Goal: Task Accomplishment & Management: Use online tool/utility

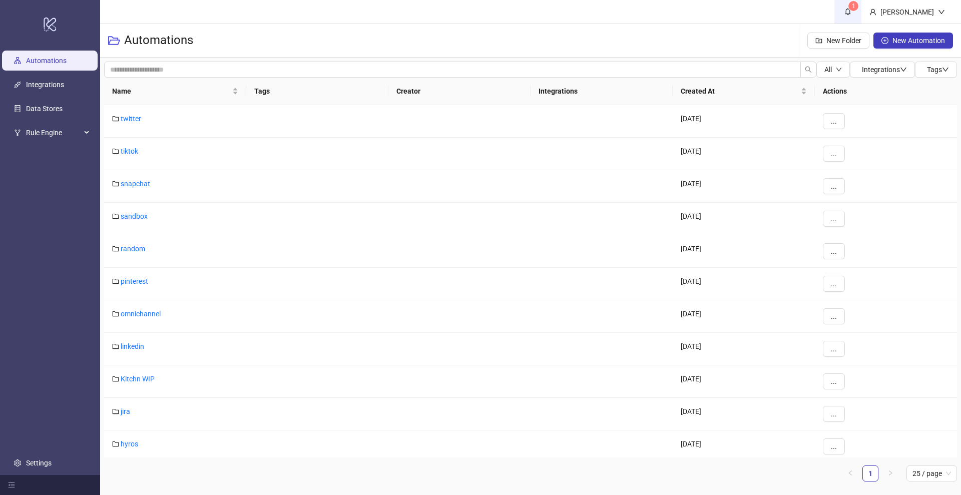
click at [857, 4] on link "1" at bounding box center [847, 12] width 27 height 24
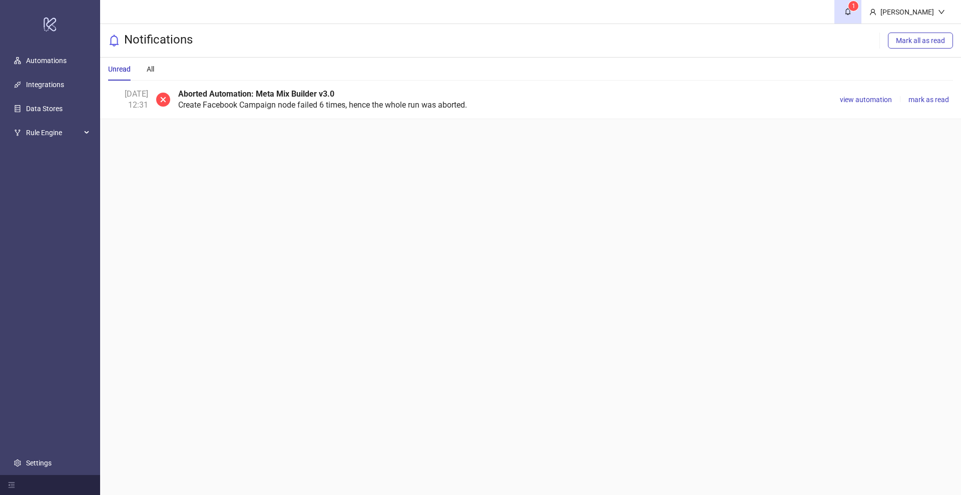
drag, startPoint x: 315, startPoint y: 0, endPoint x: 526, endPoint y: 20, distance: 212.6
click at [526, 20] on header "1 [PERSON_NAME]" at bounding box center [530, 12] width 861 height 24
click at [852, 99] on span "view automation" at bounding box center [866, 100] width 52 height 8
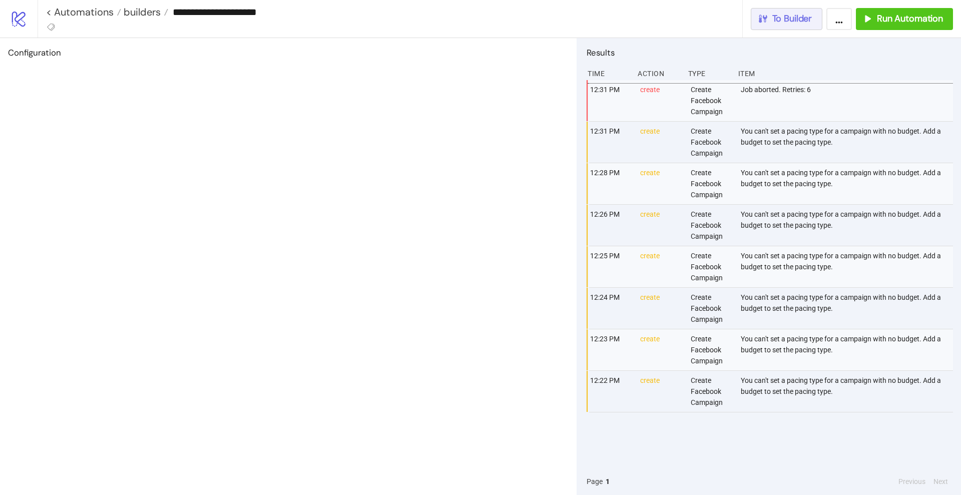
click at [794, 21] on span "To Builder" at bounding box center [792, 19] width 40 height 12
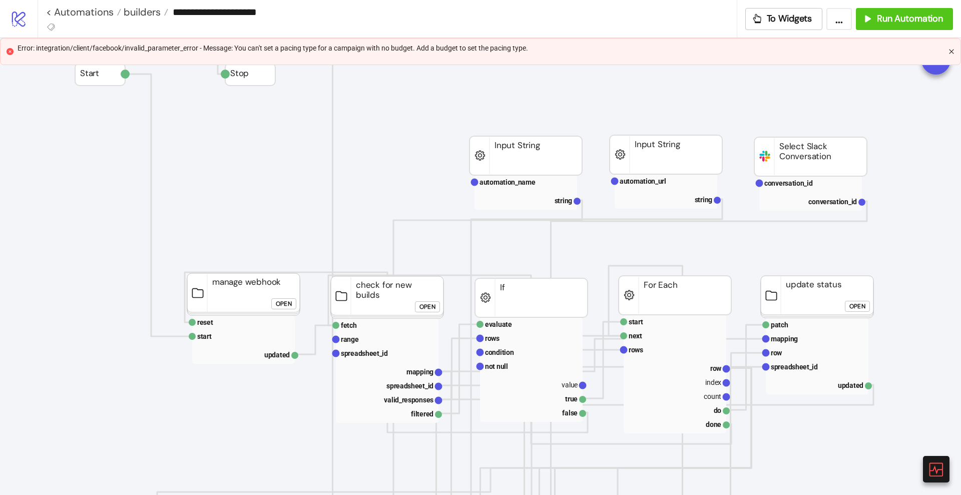
click at [954, 52] on icon "close" at bounding box center [951, 52] width 6 height 6
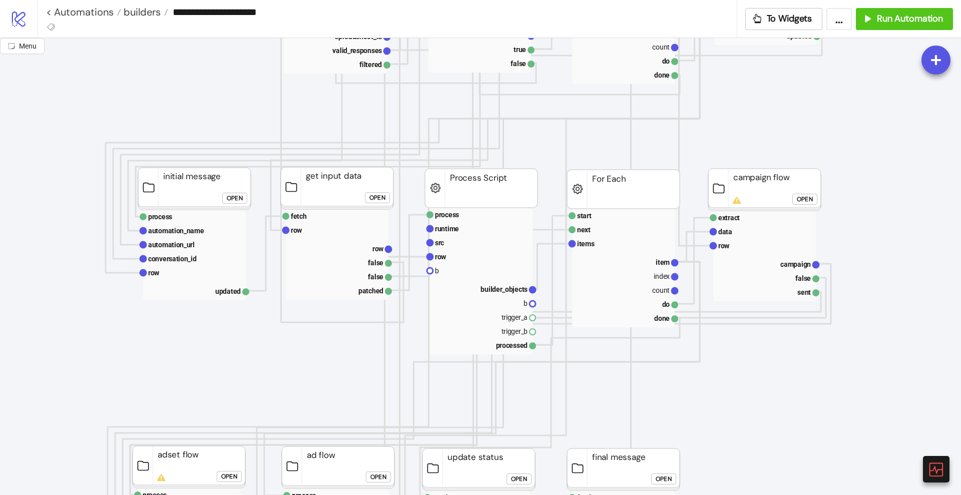
scroll to position [347, 52]
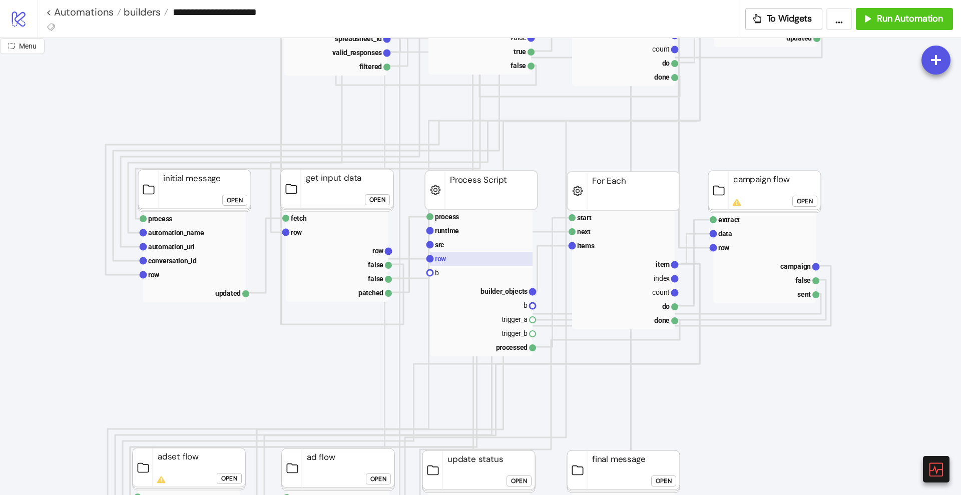
click at [450, 259] on rect at bounding box center [481, 259] width 103 height 14
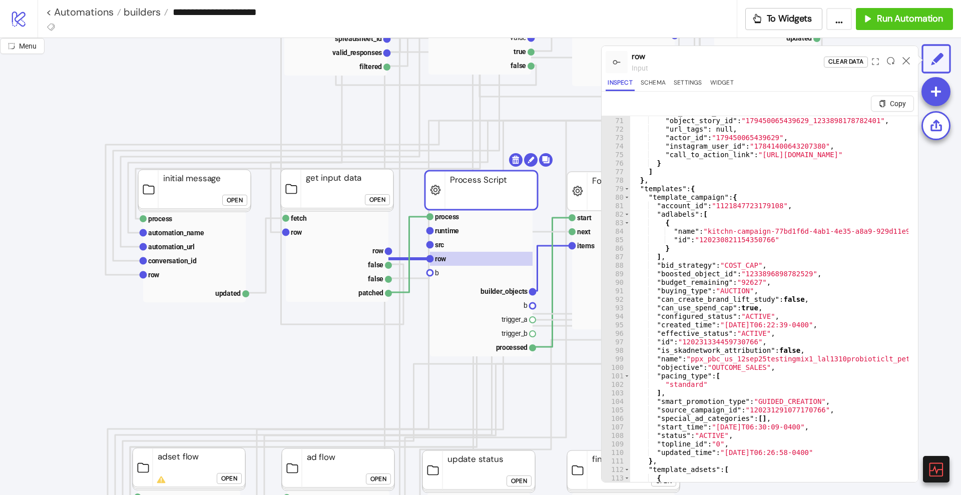
scroll to position [595, 0]
type textarea "**********"
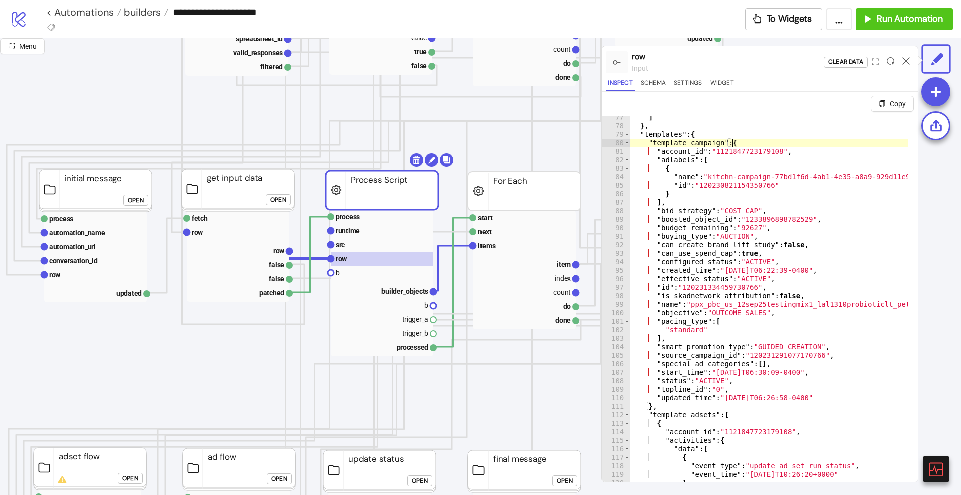
scroll to position [347, 152]
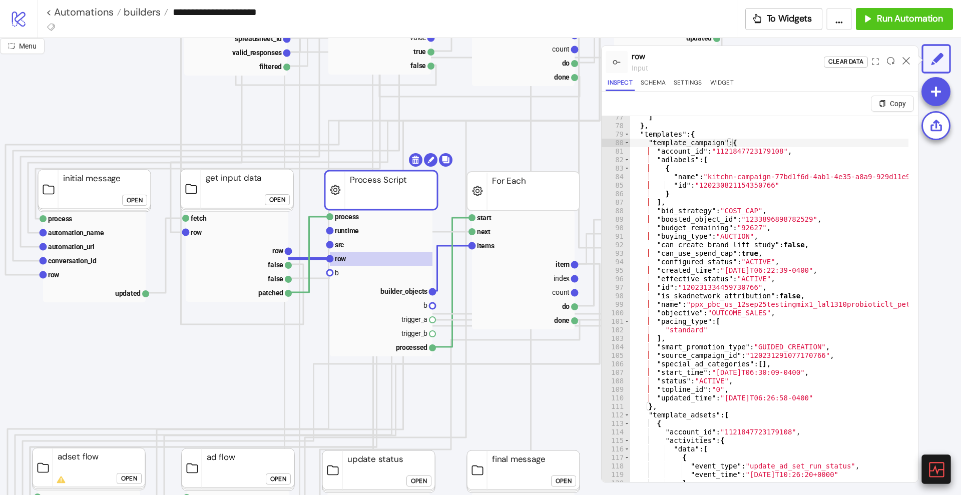
click at [935, 461] on icon at bounding box center [936, 469] width 18 height 18
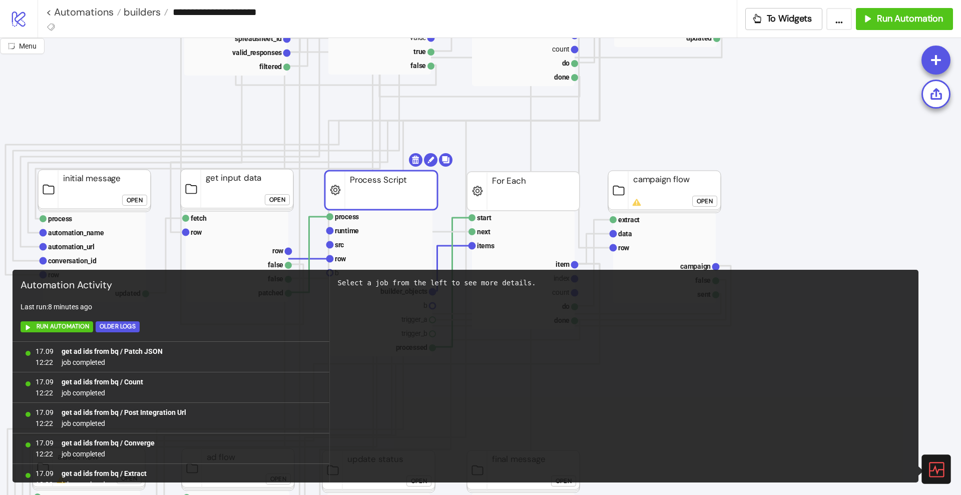
scroll to position [653, 0]
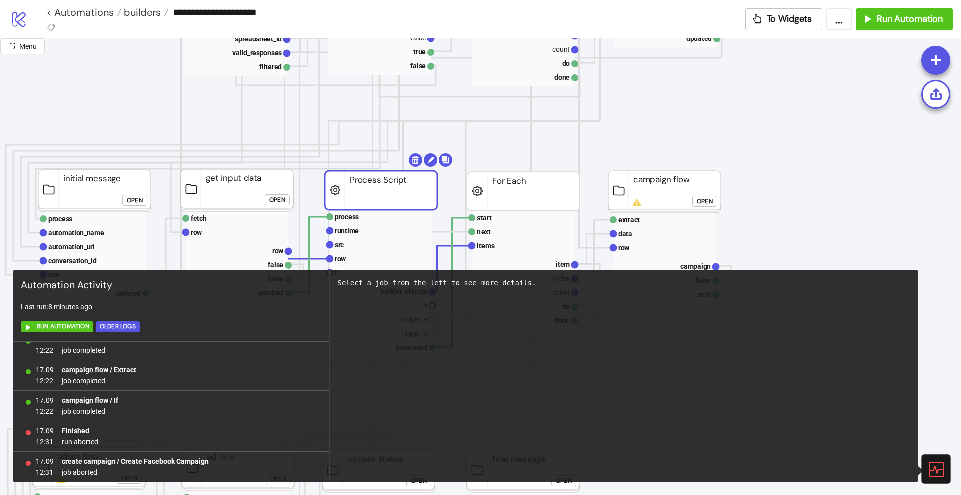
click at [935, 461] on icon at bounding box center [936, 469] width 18 height 18
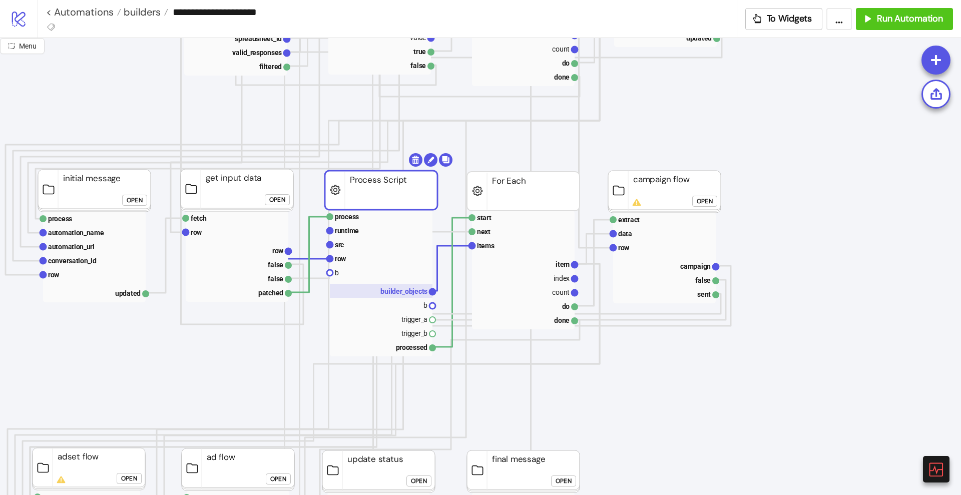
click at [388, 287] on text "builder_objects" at bounding box center [403, 291] width 47 height 8
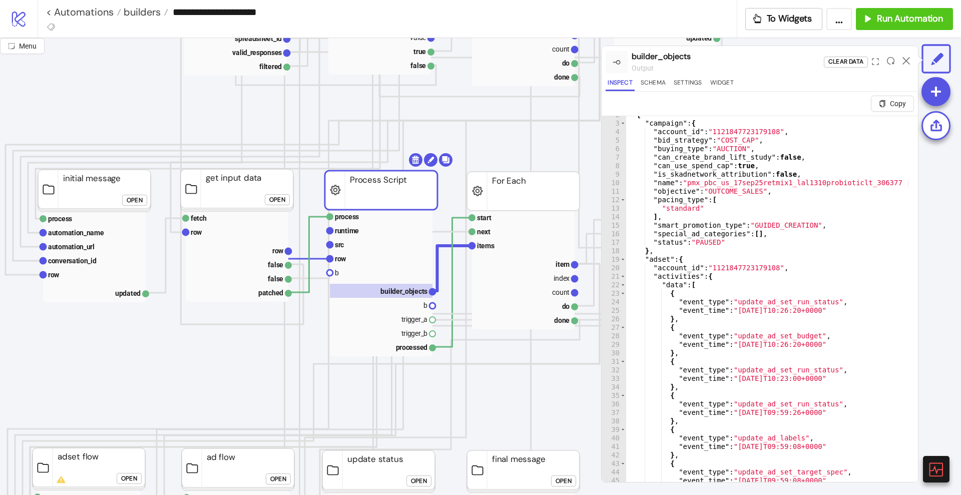
scroll to position [0, 0]
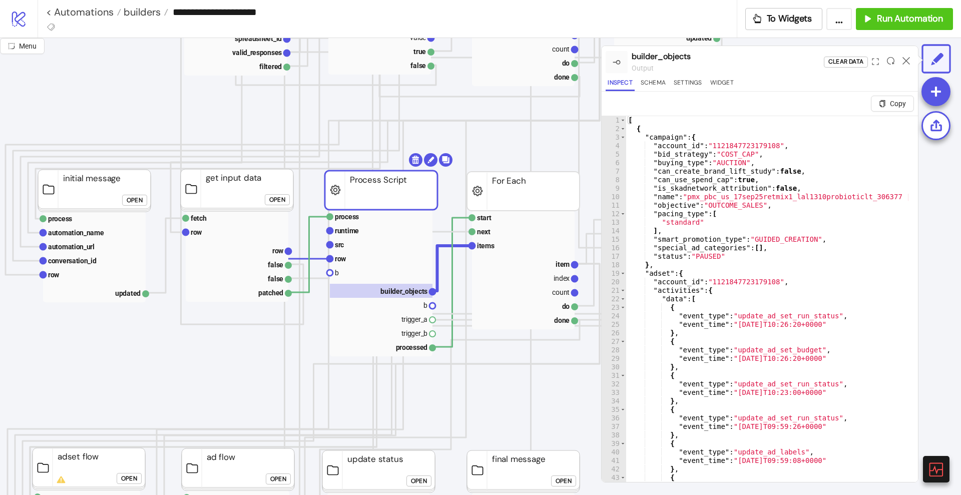
type textarea "**********"
click at [665, 215] on div "[ { "campaign" : { "account_id" : "1121847723179108" , "bid_strategy" : "COST_C…" at bounding box center [851, 314] width 451 height 397
click at [356, 253] on rect at bounding box center [381, 259] width 103 height 14
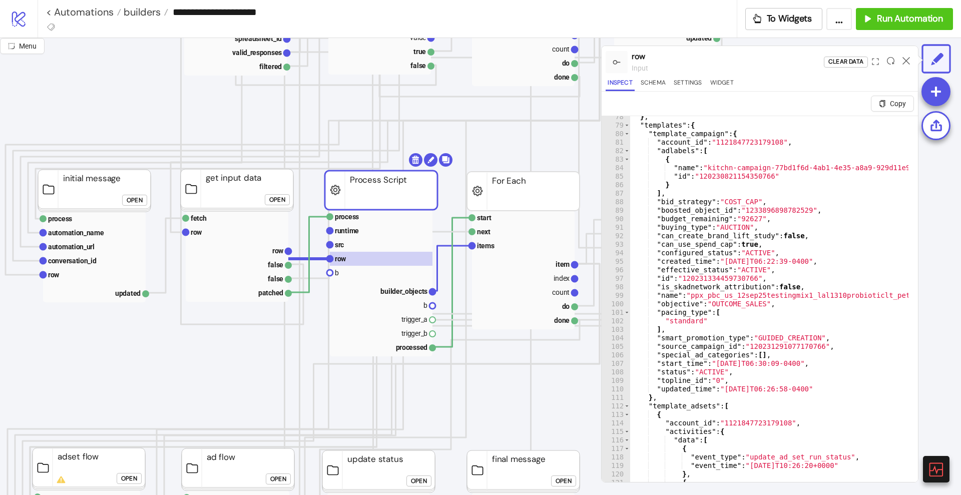
scroll to position [659, 0]
click at [938, 462] on icon at bounding box center [935, 469] width 15 height 15
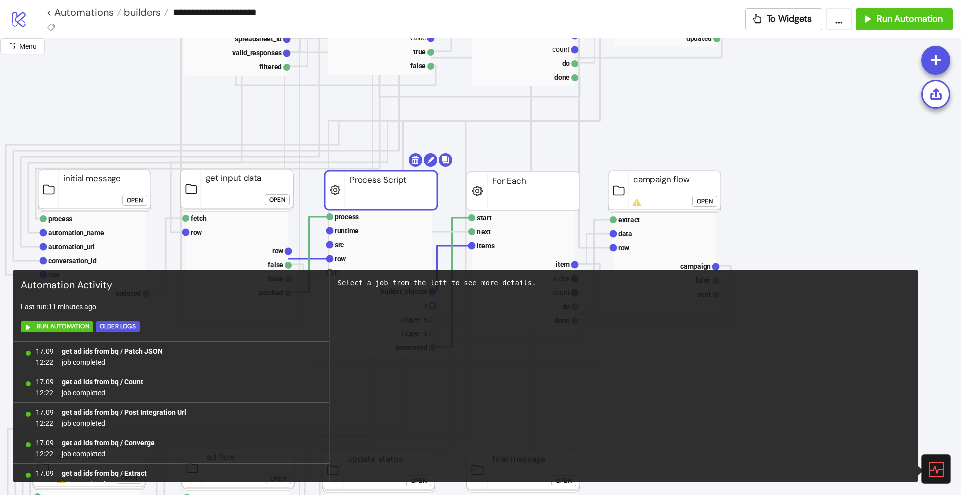
scroll to position [653, 0]
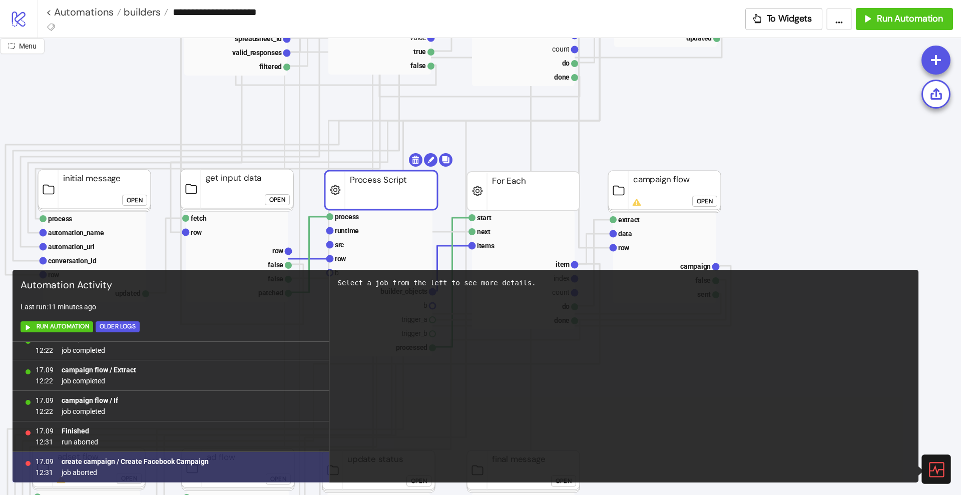
click at [158, 465] on b "create campaign / Create Facebook Campaign" at bounding box center [135, 461] width 147 height 8
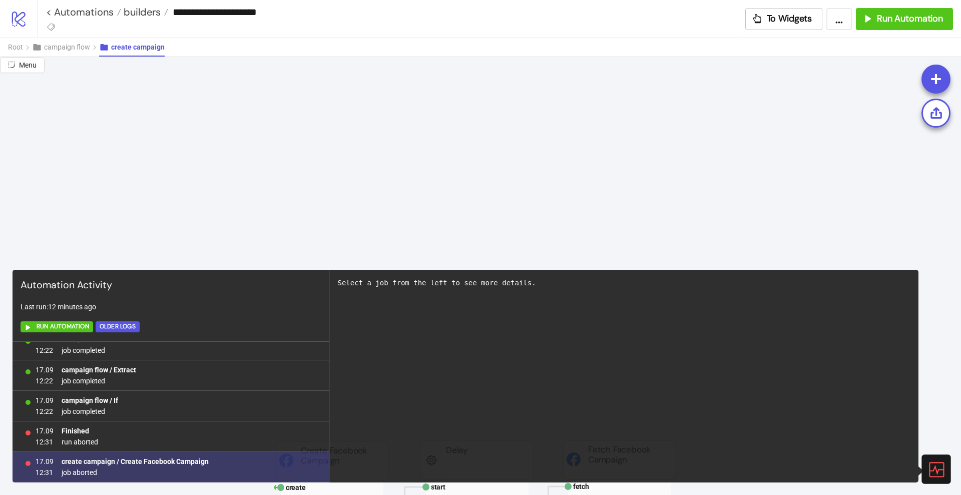
click at [81, 470] on span "job aborted" at bounding box center [135, 472] width 147 height 11
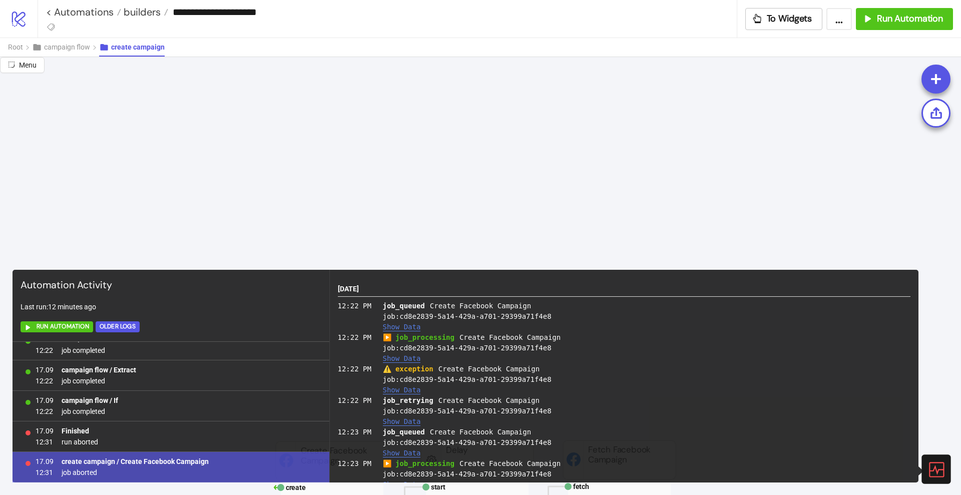
click at [391, 390] on button "Show Data" at bounding box center [402, 390] width 38 height 9
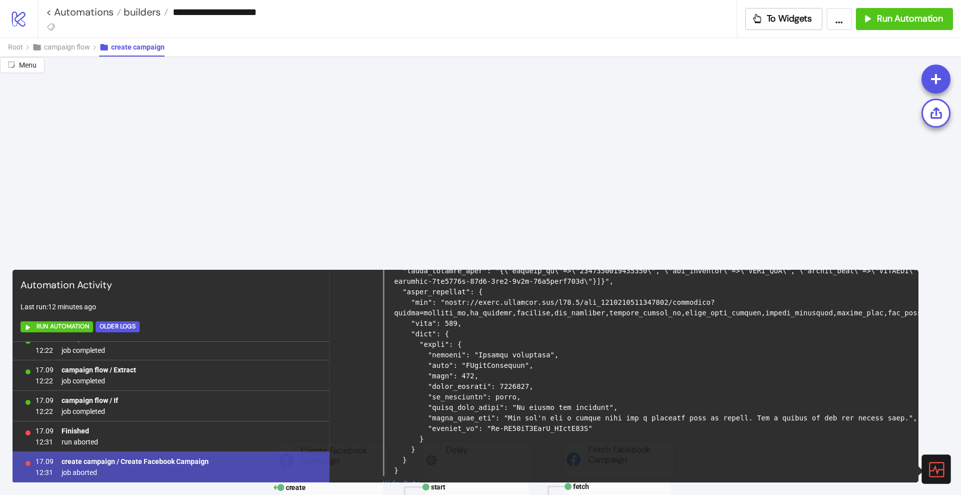
scroll to position [195, 0]
click at [930, 469] on icon at bounding box center [936, 469] width 18 height 18
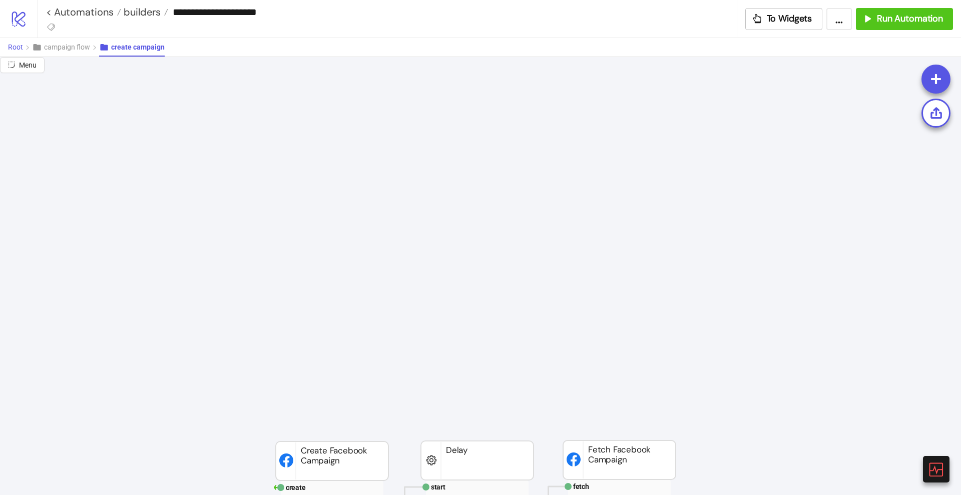
click at [13, 44] on span "Root" at bounding box center [15, 47] width 15 height 8
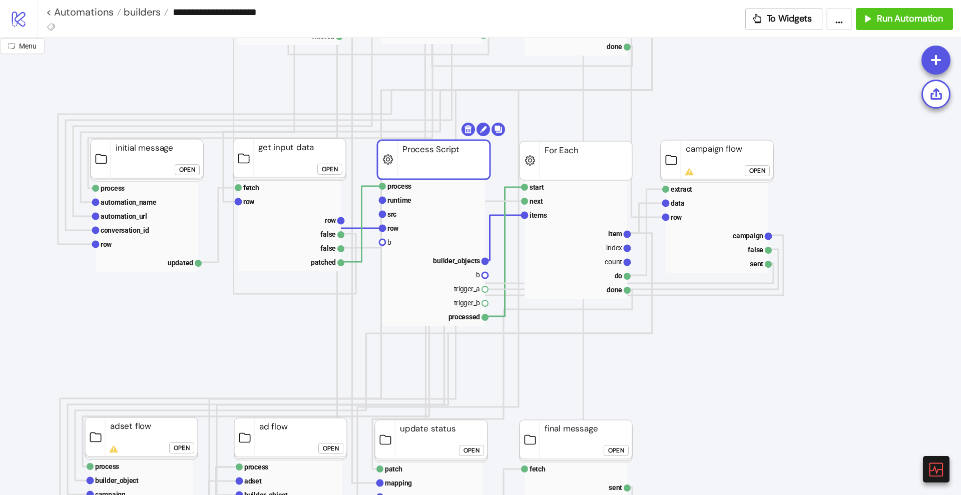
scroll to position [378, 99]
click at [399, 222] on rect at bounding box center [433, 228] width 103 height 14
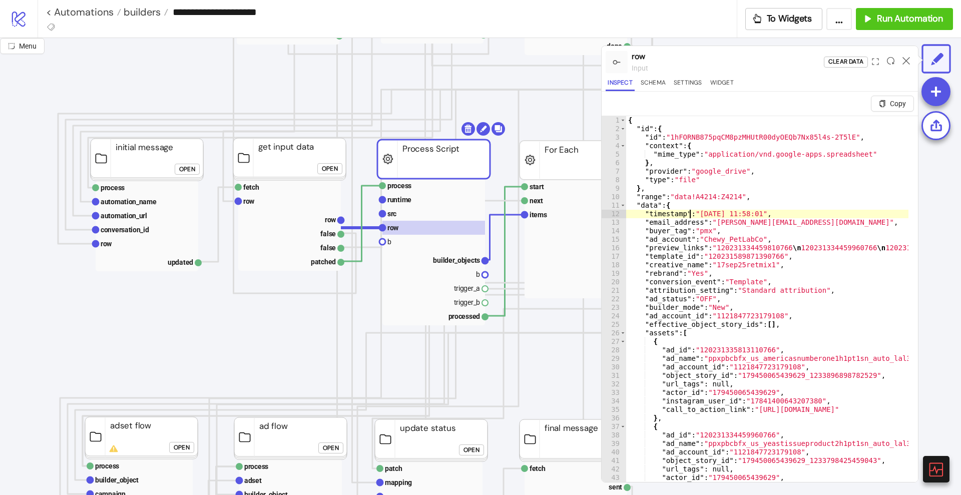
type textarea "* *"
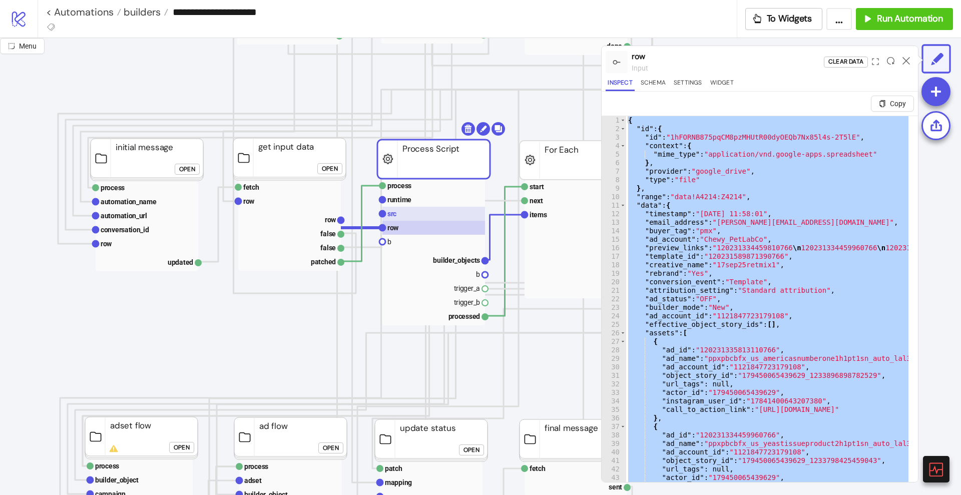
click at [462, 216] on rect at bounding box center [433, 214] width 103 height 14
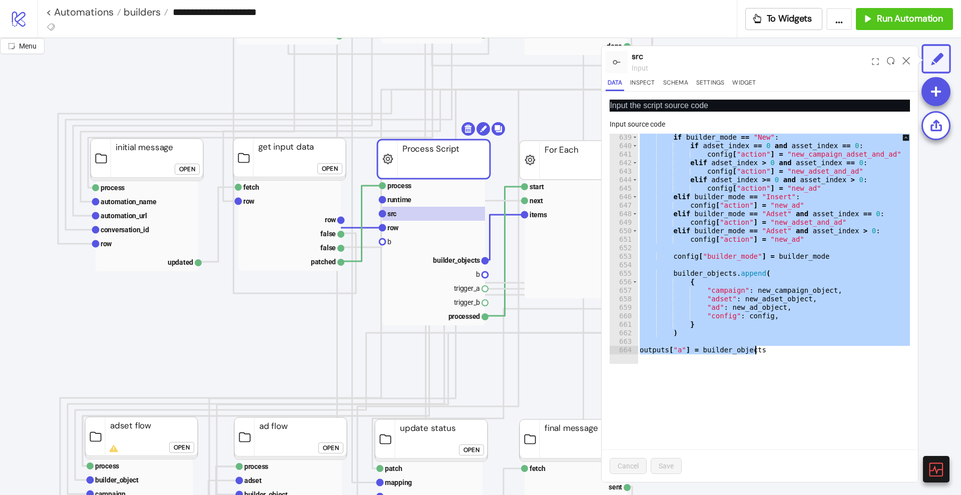
scroll to position [5428, 0]
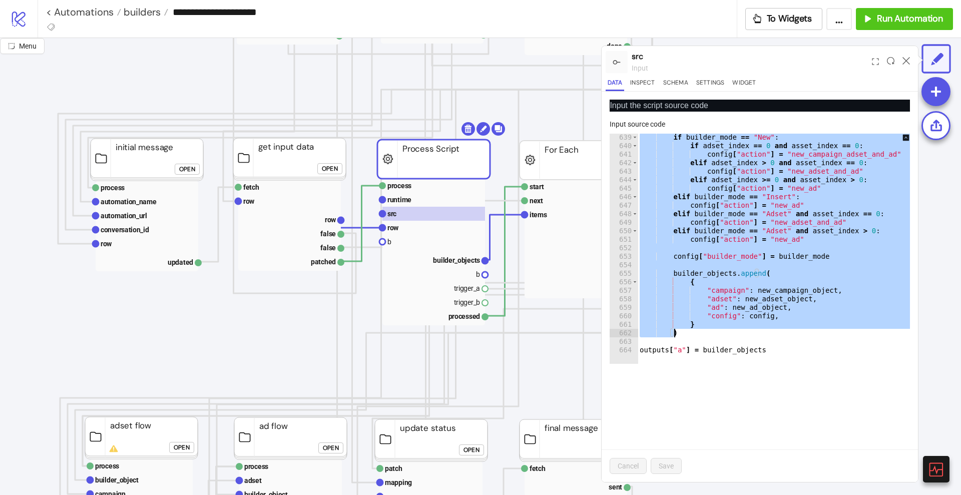
drag, startPoint x: 637, startPoint y: 154, endPoint x: 715, endPoint y: 337, distance: 199.1
paste textarea "Cursor at row 662"
type textarea "*"
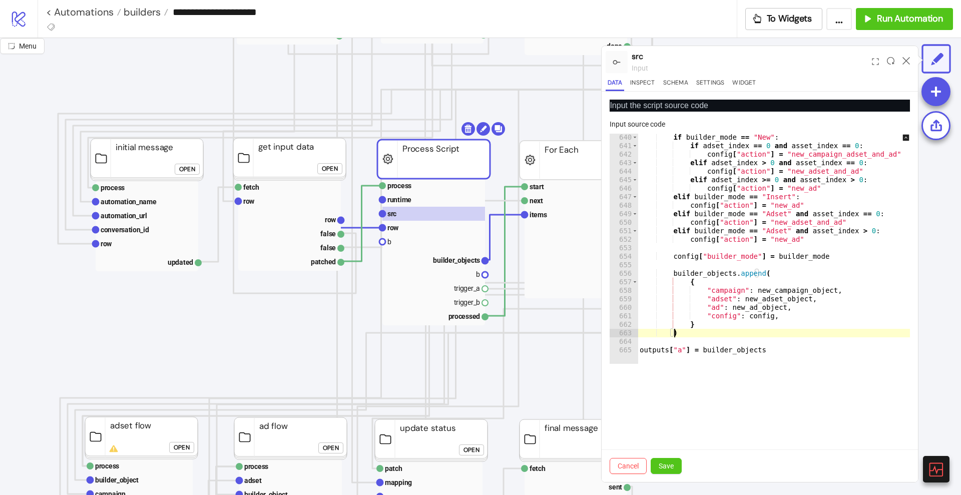
scroll to position [5436, 0]
click at [667, 459] on button "Save" at bounding box center [666, 466] width 31 height 16
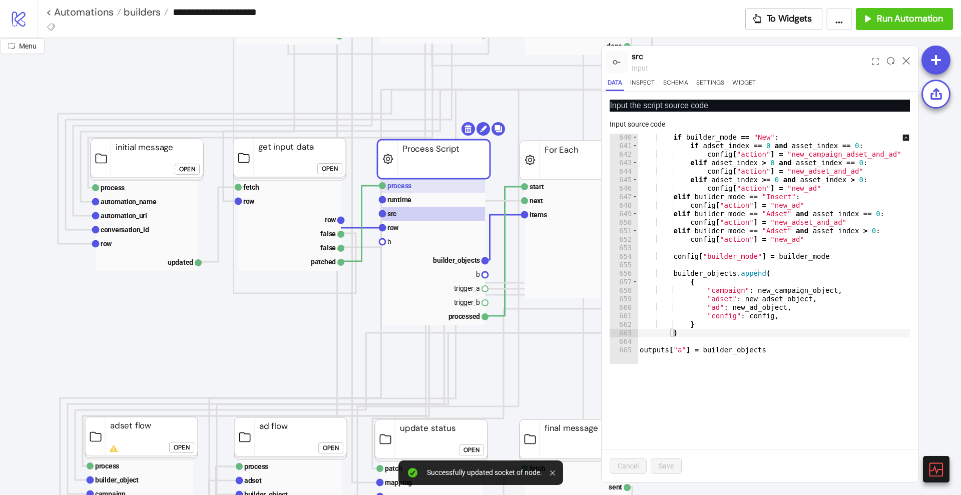
click at [431, 186] on rect at bounding box center [433, 186] width 103 height 14
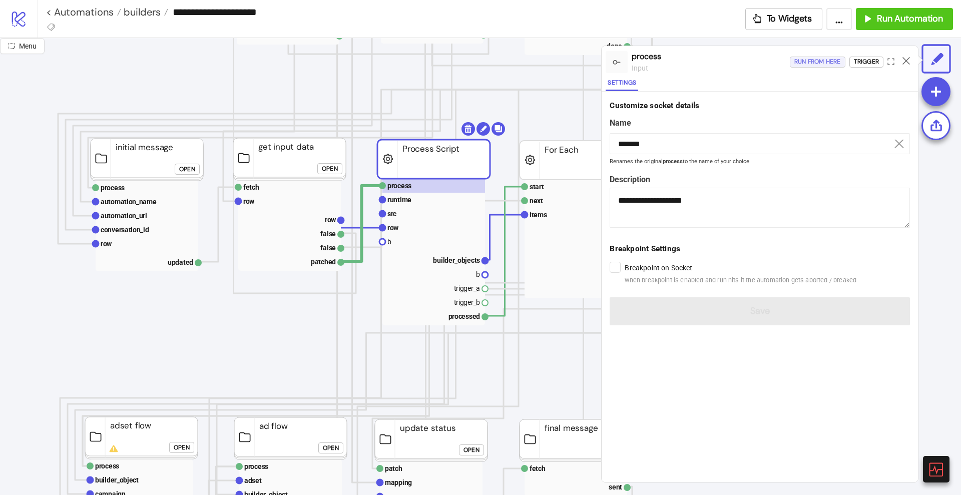
click at [816, 61] on div "Run from here" at bounding box center [817, 62] width 47 height 12
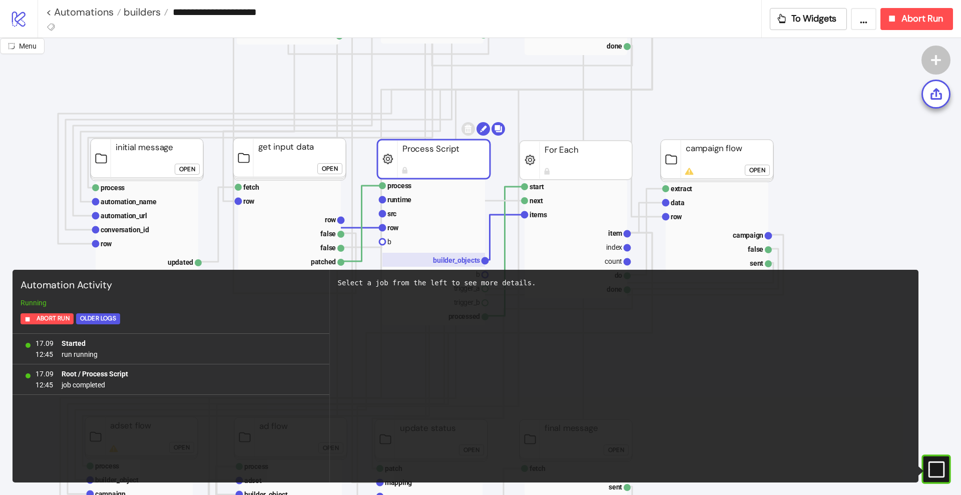
click at [463, 259] on text "builder_objects" at bounding box center [456, 260] width 47 height 8
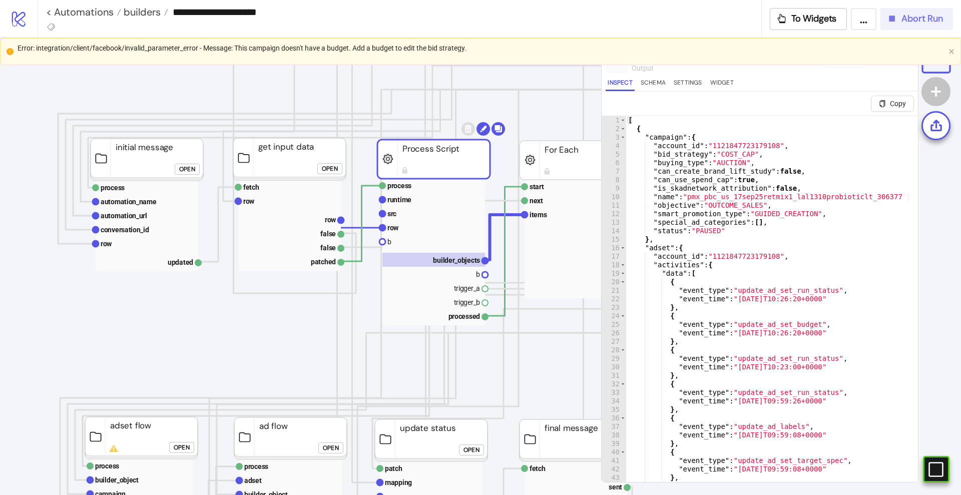
click at [893, 18] on icon "button" at bounding box center [892, 19] width 6 height 6
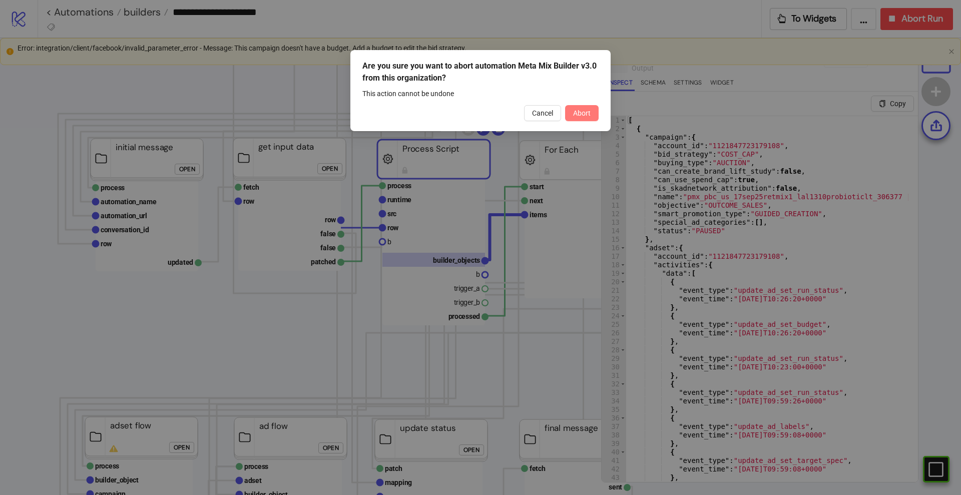
click at [584, 109] on span "Abort" at bounding box center [582, 113] width 18 height 8
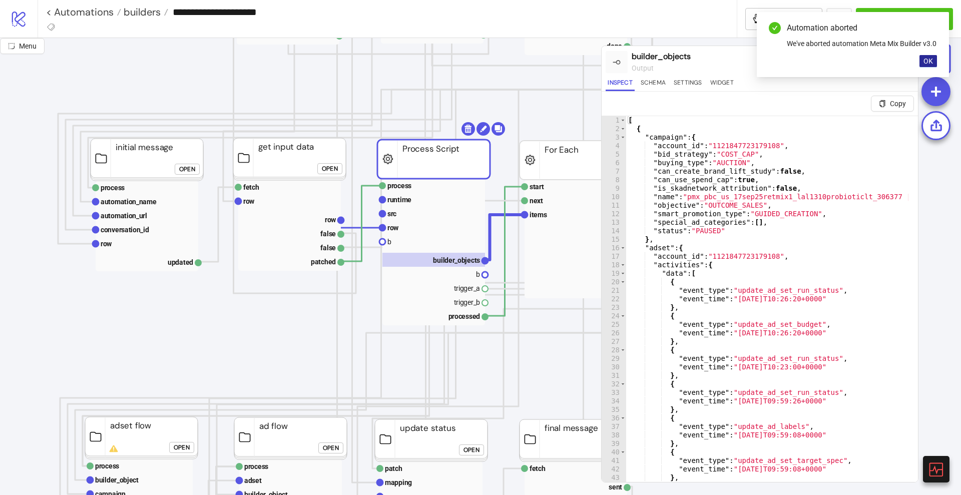
click at [928, 65] on span "OK" at bounding box center [928, 61] width 10 height 8
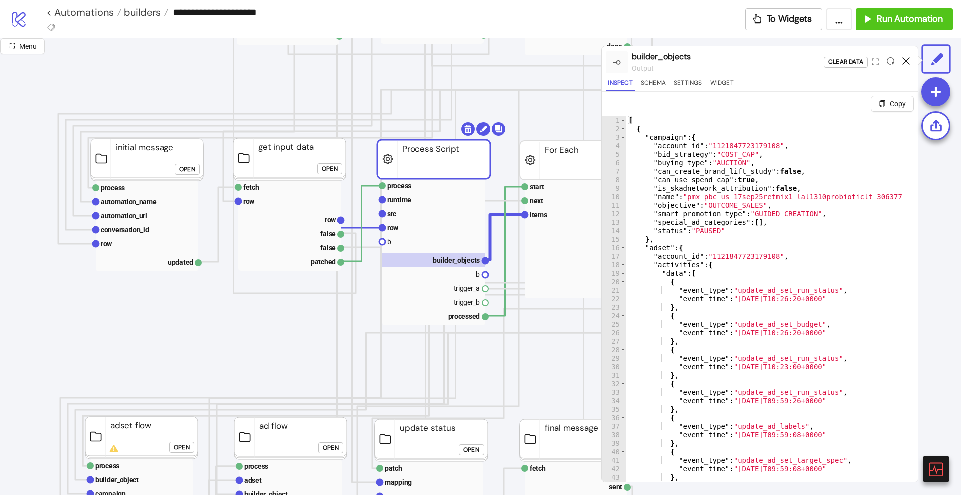
click at [907, 58] on icon at bounding box center [906, 61] width 8 height 8
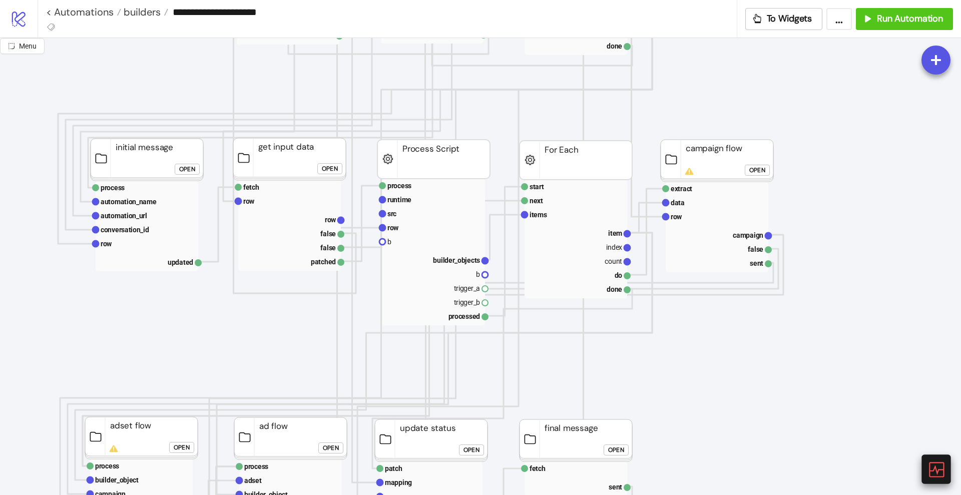
click at [935, 475] on icon at bounding box center [936, 469] width 18 height 18
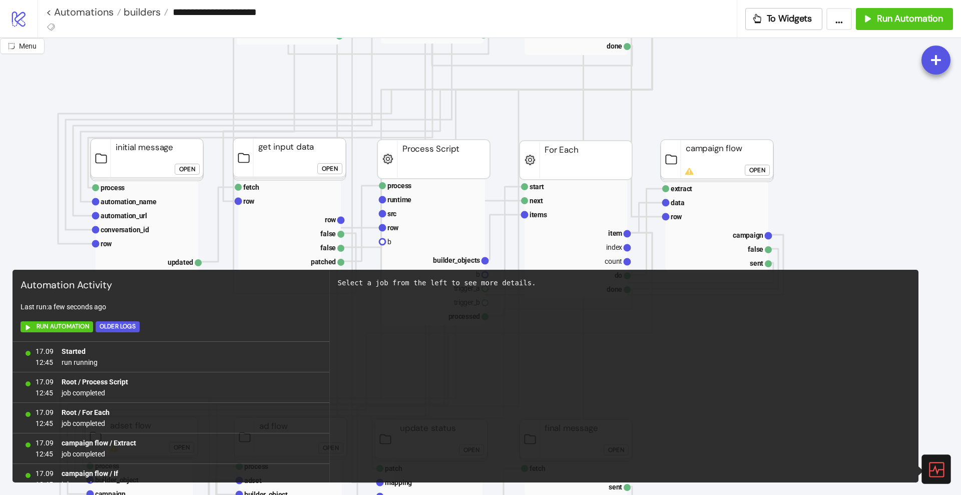
scroll to position [73, 0]
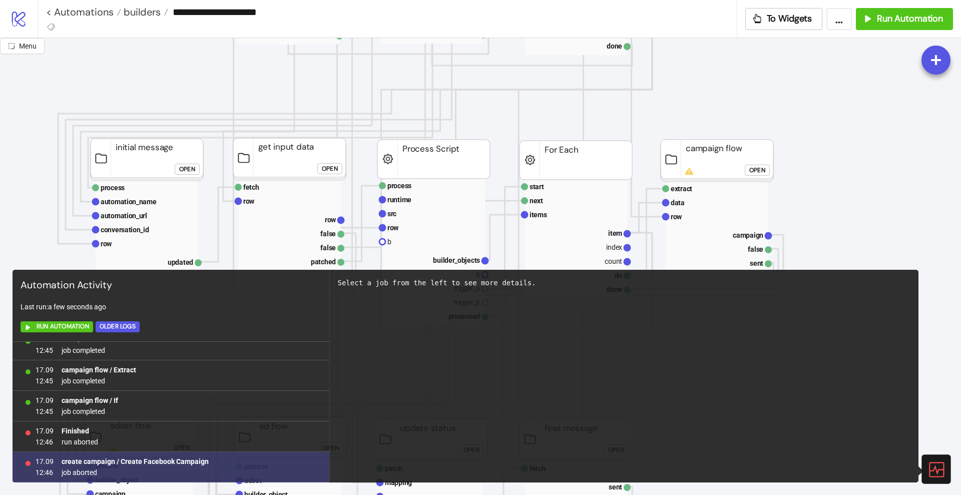
click at [198, 460] on b "create campaign / Create Facebook Campaign" at bounding box center [135, 461] width 147 height 8
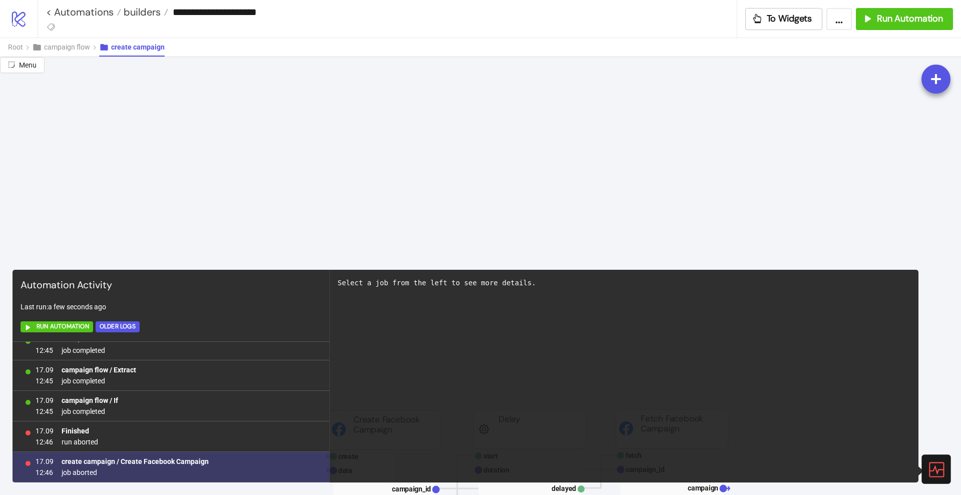
click at [92, 469] on span "job aborted" at bounding box center [135, 472] width 147 height 11
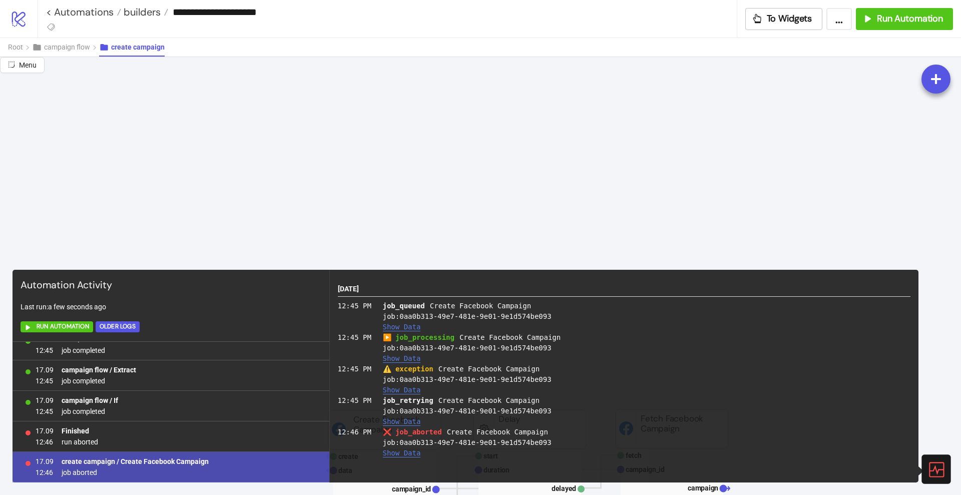
click at [397, 389] on button "Show Data" at bounding box center [402, 390] width 38 height 9
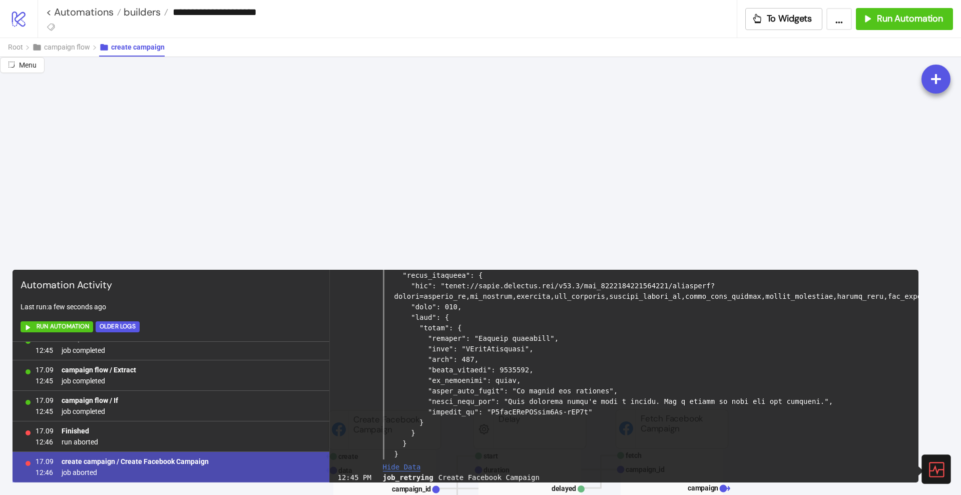
scroll to position [208, 0]
click at [926, 463] on div at bounding box center [935, 468] width 29 height 29
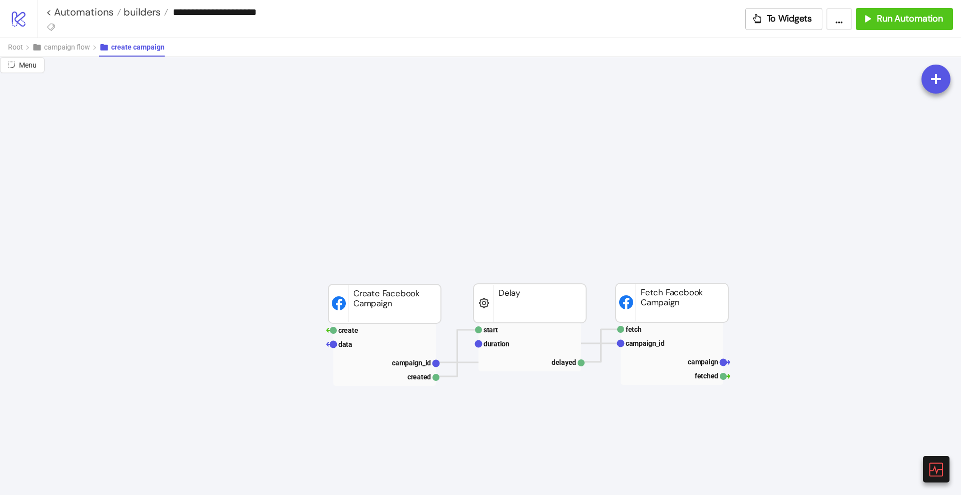
scroll to position [503, 99]
